Goal: Task Accomplishment & Management: Manage account settings

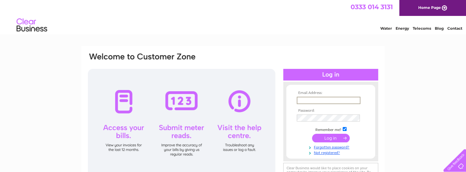
click at [302, 99] on input "text" at bounding box center [329, 100] width 64 height 7
type input "dianne@protecht-cleaning.com"
click at [333, 139] on input "submit" at bounding box center [331, 138] width 38 height 9
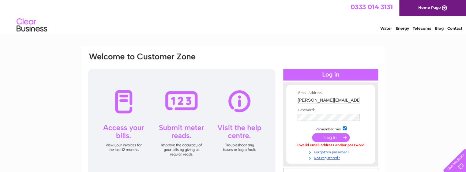
click at [333, 153] on link "Forgotten password?" at bounding box center [332, 152] width 70 height 6
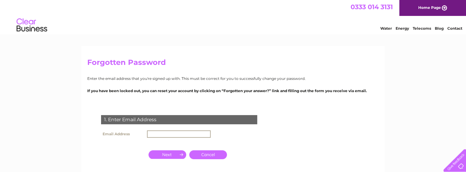
click at [157, 132] on input "text" at bounding box center [179, 134] width 64 height 7
type input "[PERSON_NAME]@protecht-cleann"
click input "submit" at bounding box center [0, 0] width 0 height 0
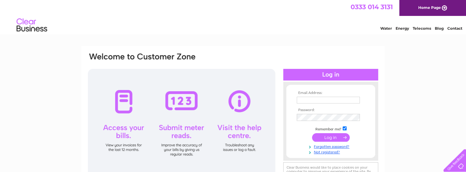
click at [306, 100] on input "text" at bounding box center [328, 100] width 63 height 7
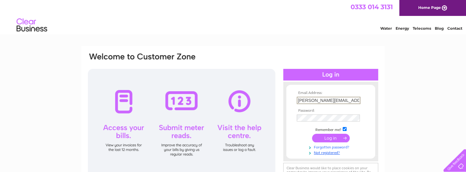
type input "[PERSON_NAME][EMAIL_ADDRESS][DOMAIN_NAME]"
click at [319, 148] on link "Forgotten password?" at bounding box center [332, 147] width 70 height 6
click at [319, 148] on link "Forgotten password?" at bounding box center [332, 146] width 70 height 6
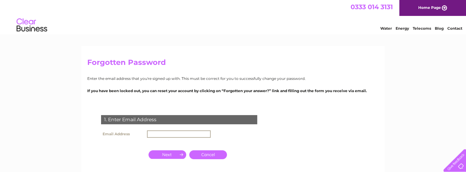
click at [153, 134] on input "text" at bounding box center [179, 134] width 64 height 7
type input "dianne@protecht-cleaning.com"
click at [169, 156] on input "button" at bounding box center [168, 154] width 38 height 9
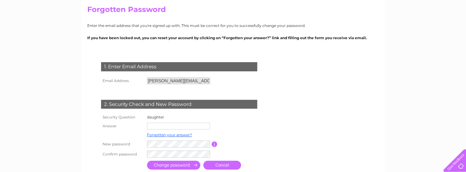
scroll to position [59, 0]
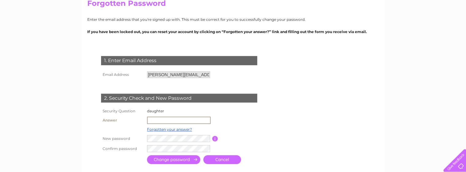
click at [155, 118] on input "text" at bounding box center [179, 120] width 64 height 7
type input "Y"
type input "Yvonne"
click at [213, 140] on input "button" at bounding box center [215, 138] width 6 height 6
click at [166, 161] on input "submit" at bounding box center [173, 159] width 53 height 9
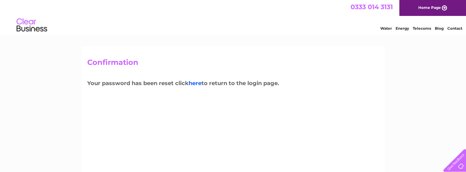
click at [196, 84] on link "here" at bounding box center [195, 83] width 13 height 7
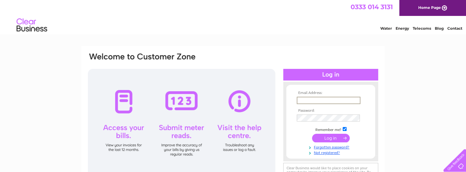
click at [306, 97] on input "text" at bounding box center [329, 100] width 64 height 7
click at [341, 100] on input "dianne@protcht-cleanng.com" at bounding box center [329, 100] width 64 height 7
click at [323, 100] on input "dianne@protcht-cleaning.com" at bounding box center [329, 100] width 64 height 7
type input "dianne@protecht-cleaning.com"
click at [333, 141] on input "submit" at bounding box center [331, 138] width 38 height 9
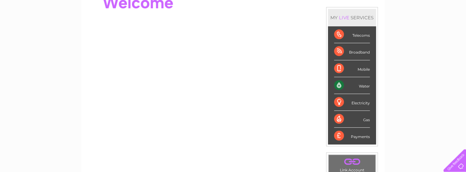
scroll to position [65, 0]
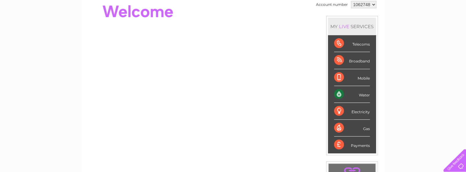
click at [337, 94] on div "Water" at bounding box center [352, 94] width 36 height 17
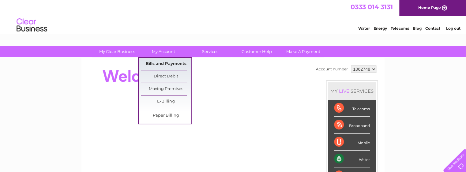
click at [168, 64] on link "Bills and Payments" at bounding box center [166, 64] width 51 height 12
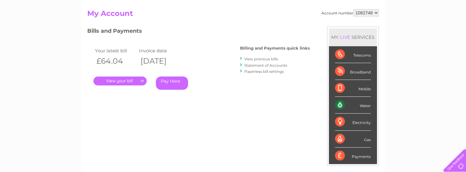
scroll to position [65, 0]
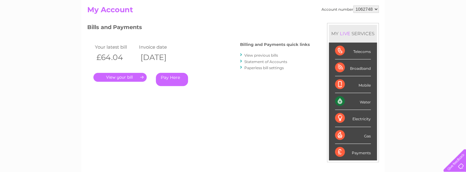
click at [256, 55] on link "View previous bills" at bounding box center [262, 55] width 34 height 5
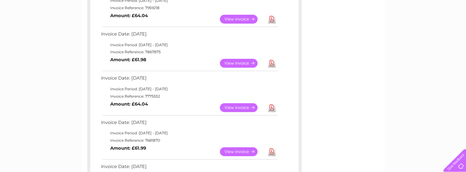
scroll to position [113, 0]
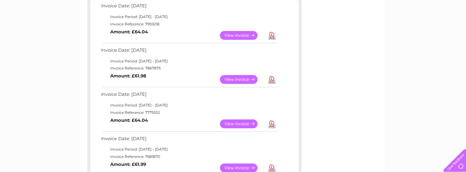
click at [242, 35] on link "View" at bounding box center [242, 35] width 45 height 9
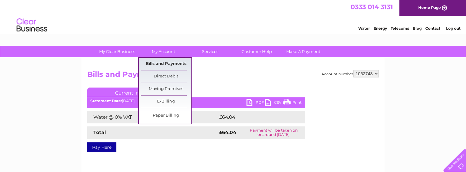
click at [168, 64] on link "Bills and Payments" at bounding box center [166, 64] width 51 height 12
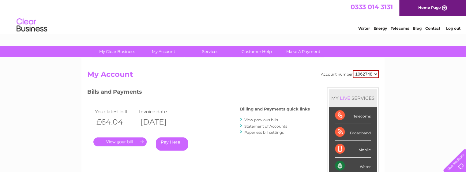
click at [128, 142] on link "." at bounding box center [119, 142] width 53 height 9
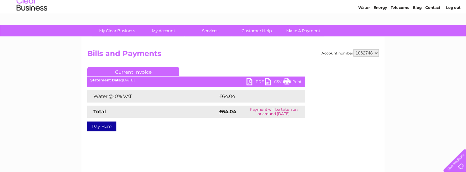
scroll to position [16, 0]
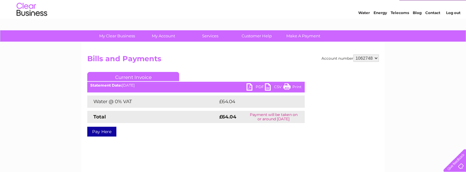
click at [287, 88] on link "Print" at bounding box center [292, 87] width 18 height 9
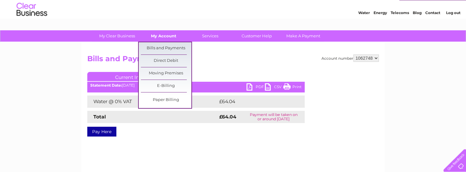
click at [166, 34] on link "My Account" at bounding box center [164, 35] width 51 height 11
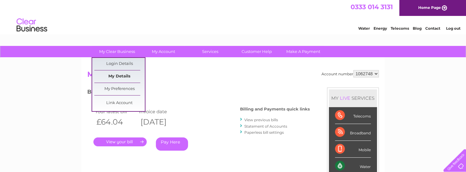
click at [122, 77] on link "My Details" at bounding box center [119, 76] width 51 height 12
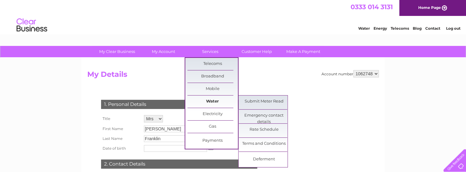
click at [211, 100] on link "Water" at bounding box center [213, 102] width 51 height 12
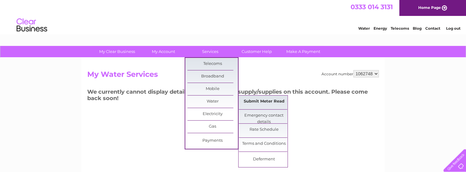
click at [263, 101] on link "Submit Meter Read" at bounding box center [264, 102] width 51 height 12
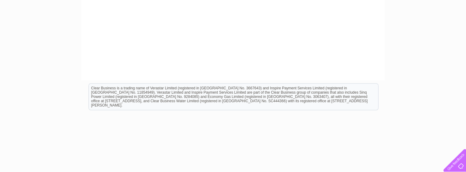
scroll to position [151, 0]
